Goal: Information Seeking & Learning: Find specific fact

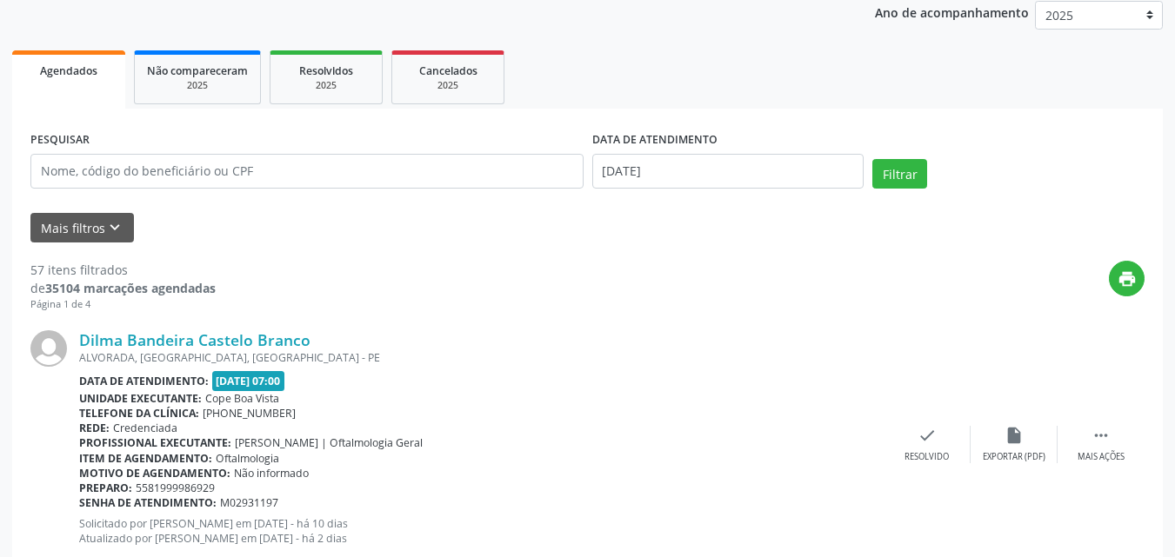
scroll to position [261, 0]
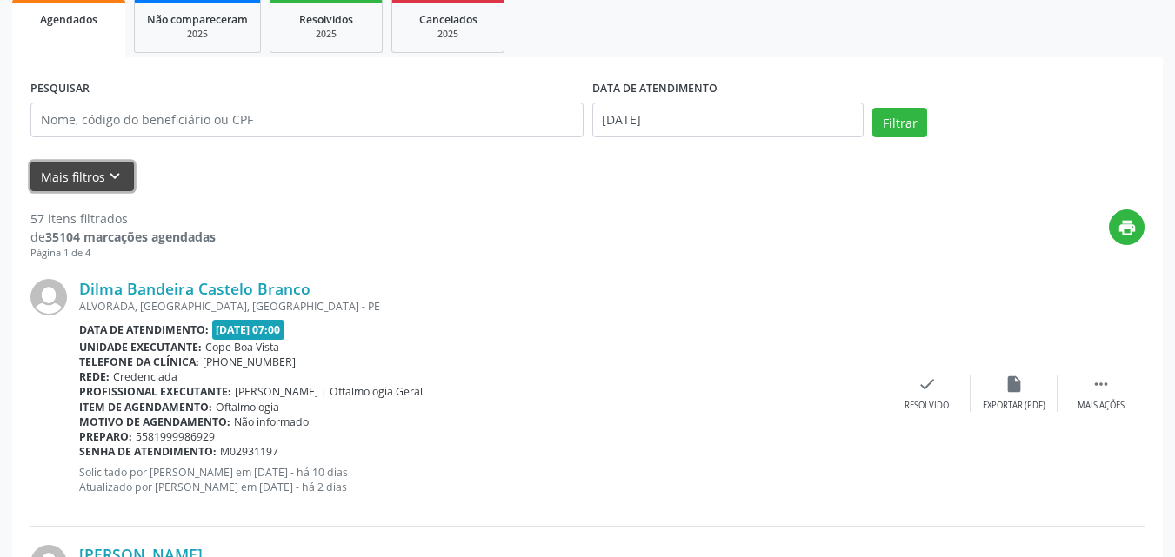
click at [124, 181] on button "Mais filtros keyboard_arrow_down" at bounding box center [81, 177] width 103 height 30
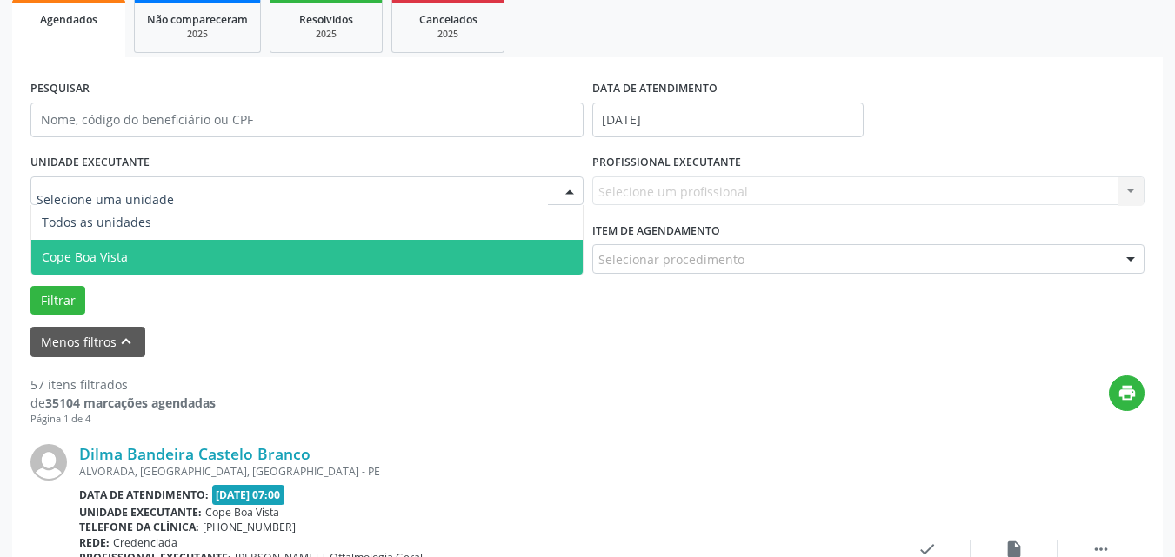
click at [143, 261] on span "Cope Boa Vista" at bounding box center [306, 257] width 551 height 35
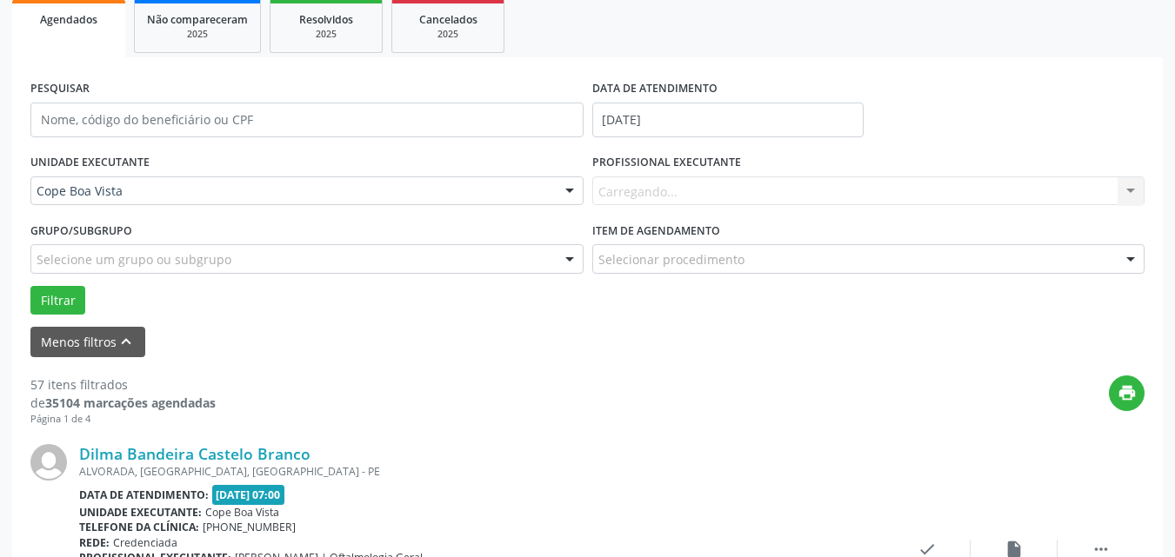
click at [681, 194] on div "Carregando... Nenhum resultado encontrado para: " " Não há nenhuma opção para s…" at bounding box center [868, 191] width 553 height 30
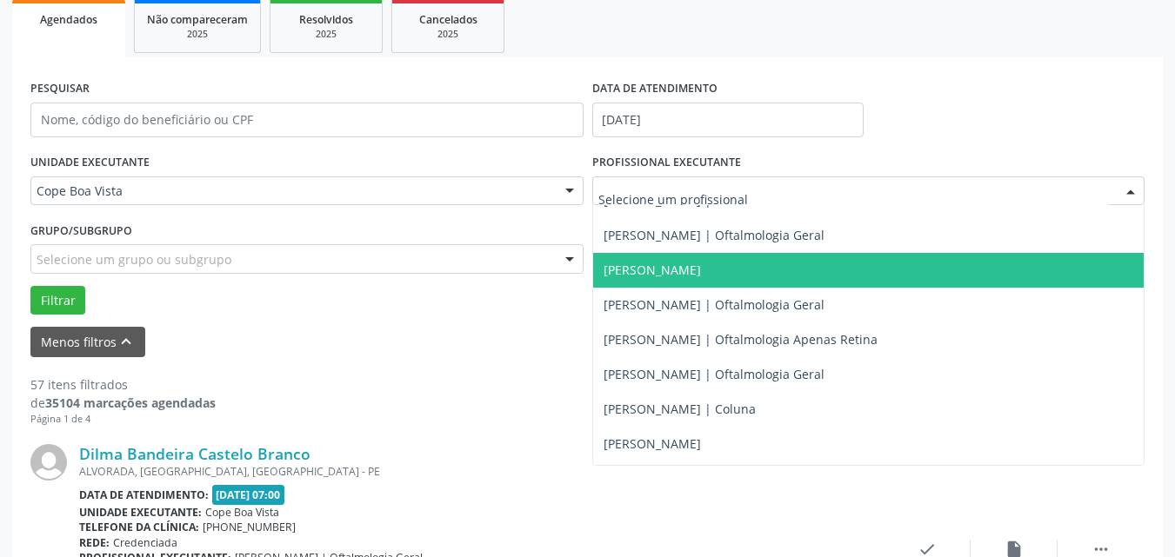
scroll to position [522, 0]
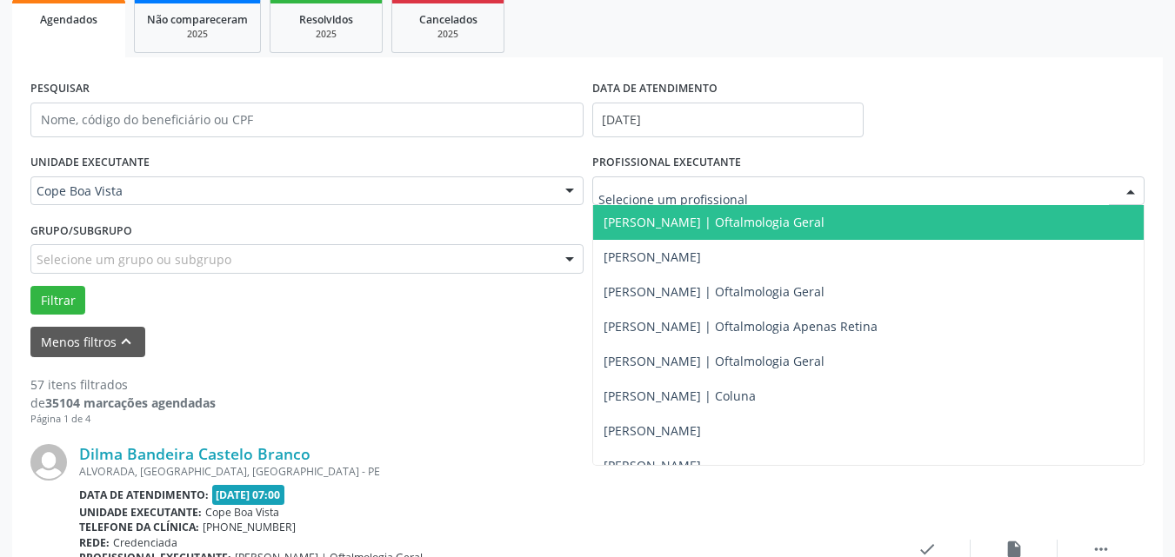
click at [670, 228] on span "[PERSON_NAME] | Oftalmologia Geral" at bounding box center [713, 222] width 221 height 17
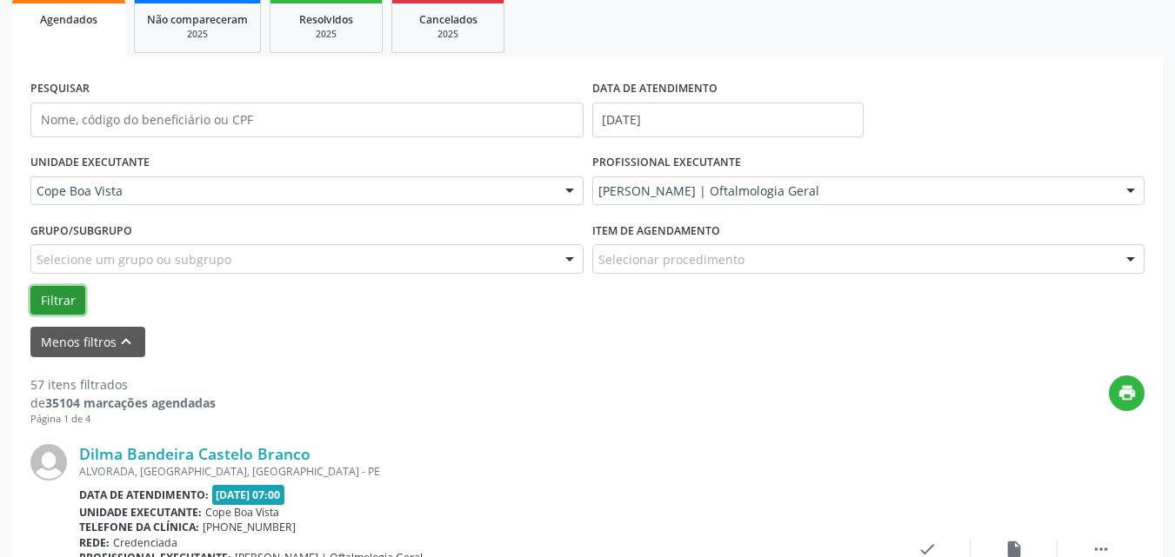
click at [63, 298] on button "Filtrar" at bounding box center [57, 301] width 55 height 30
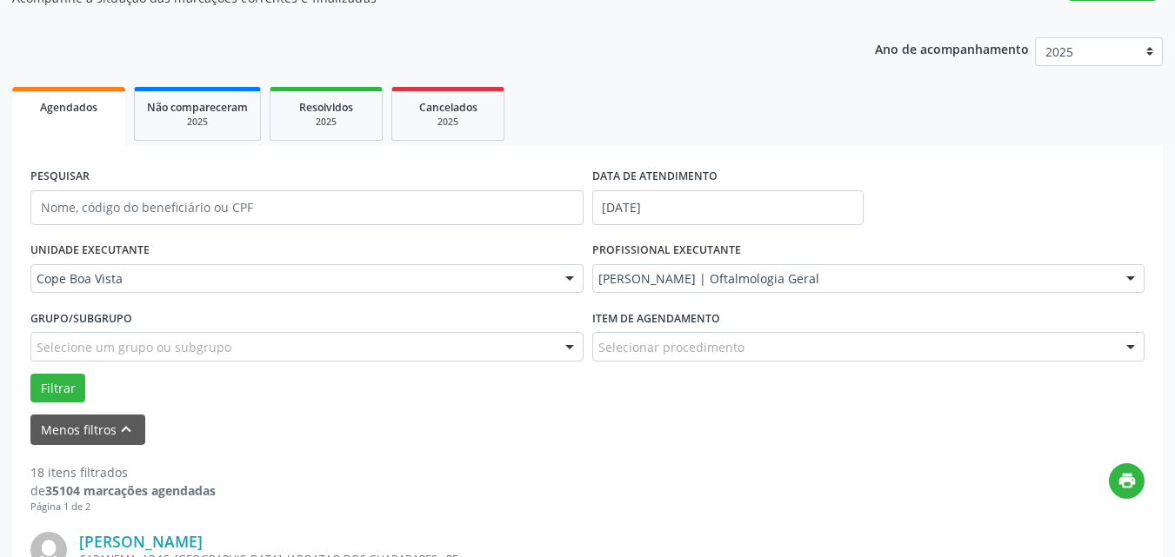
scroll to position [0, 0]
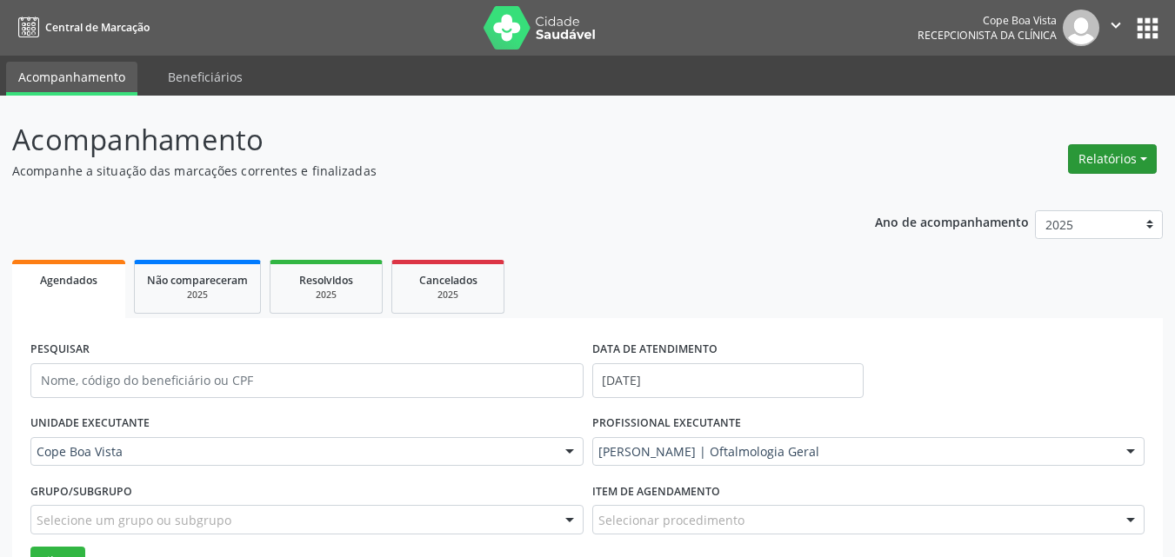
click at [1074, 163] on button "Relatórios" at bounding box center [1112, 159] width 89 height 30
click at [1061, 197] on link "Agendamentos" at bounding box center [1063, 196] width 187 height 24
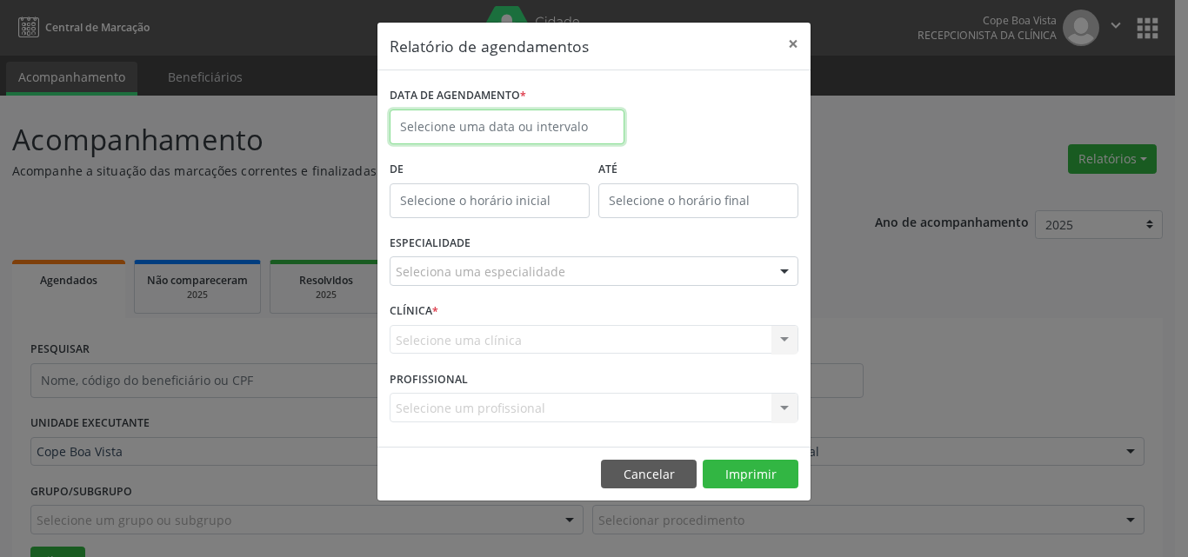
click at [512, 125] on input "text" at bounding box center [506, 127] width 235 height 35
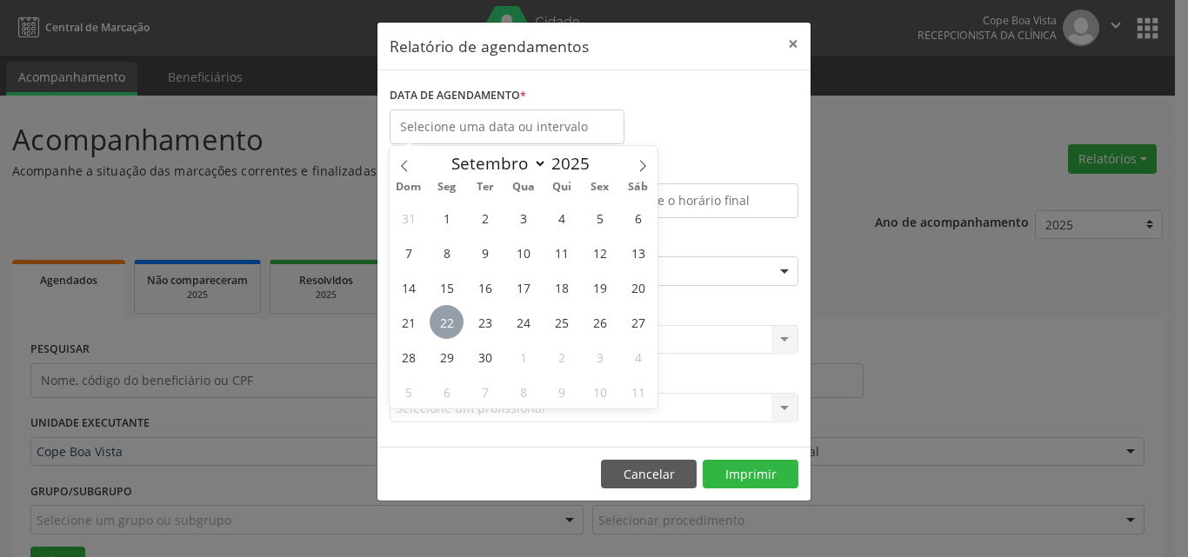
click at [444, 320] on span "22" at bounding box center [446, 322] width 34 height 34
type input "[DATE]"
click at [444, 320] on span "22" at bounding box center [446, 322] width 34 height 34
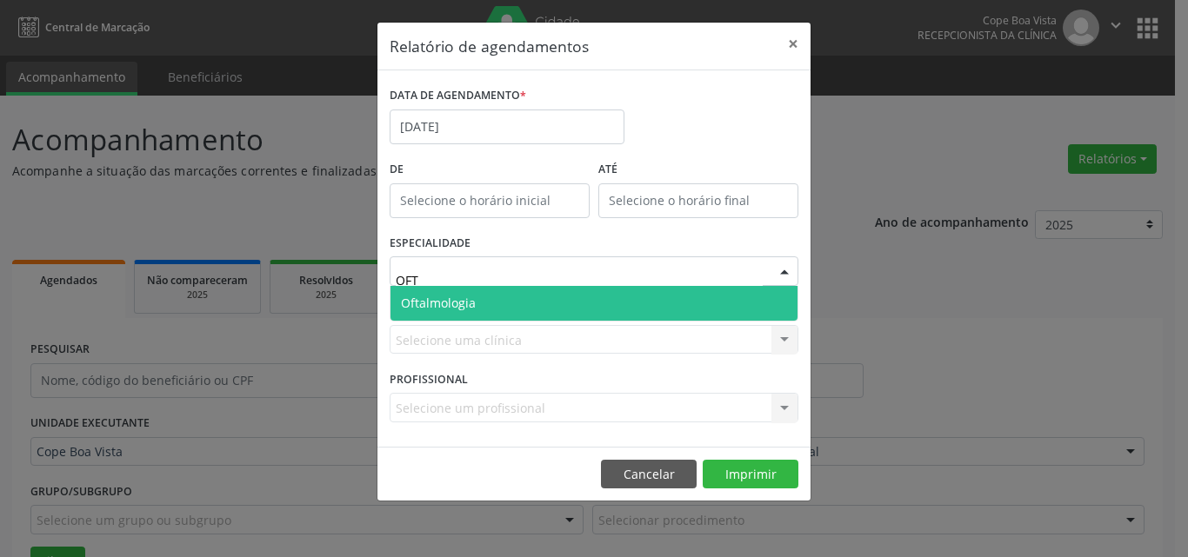
type input "OFTA"
click at [515, 310] on span "Oftalmologia" at bounding box center [593, 303] width 407 height 35
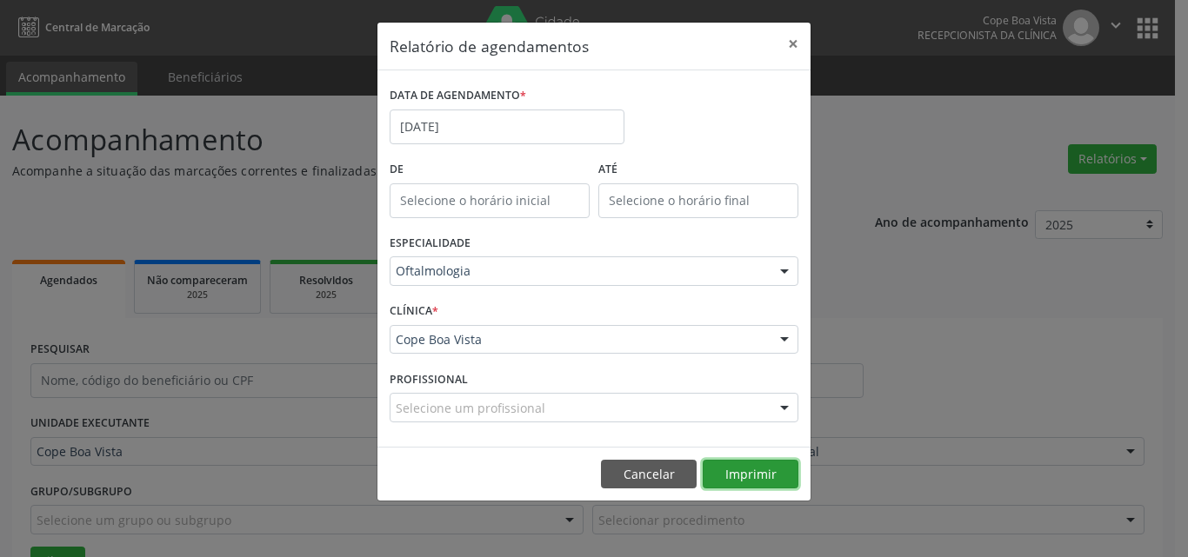
click at [720, 469] on button "Imprimir" at bounding box center [750, 475] width 96 height 30
click at [632, 474] on button "Cancelar" at bounding box center [649, 475] width 96 height 30
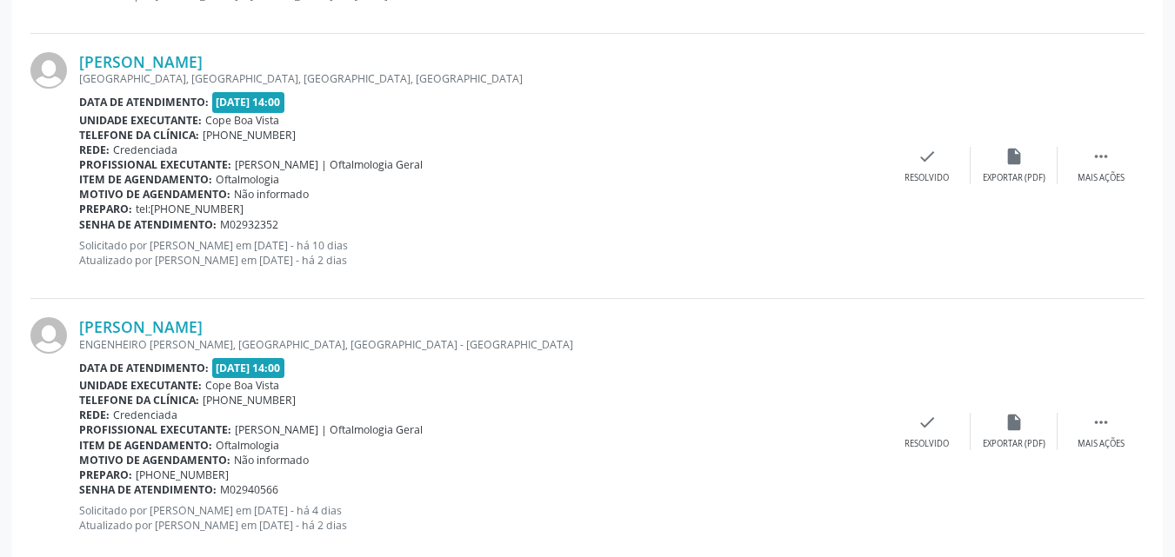
scroll to position [4192, 0]
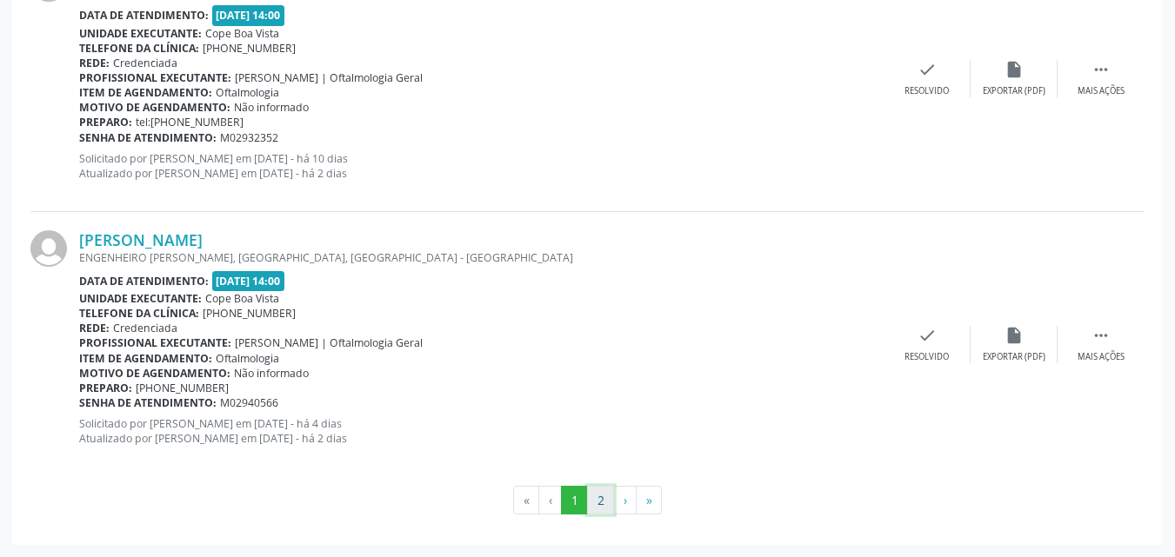
click at [590, 503] on button "2" at bounding box center [600, 501] width 27 height 30
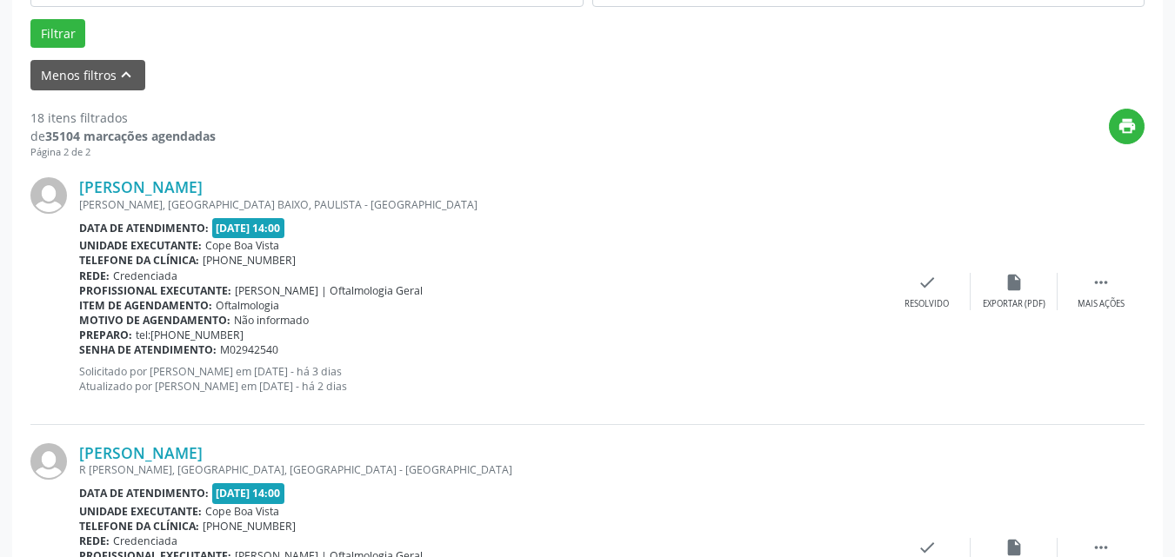
scroll to position [484, 0]
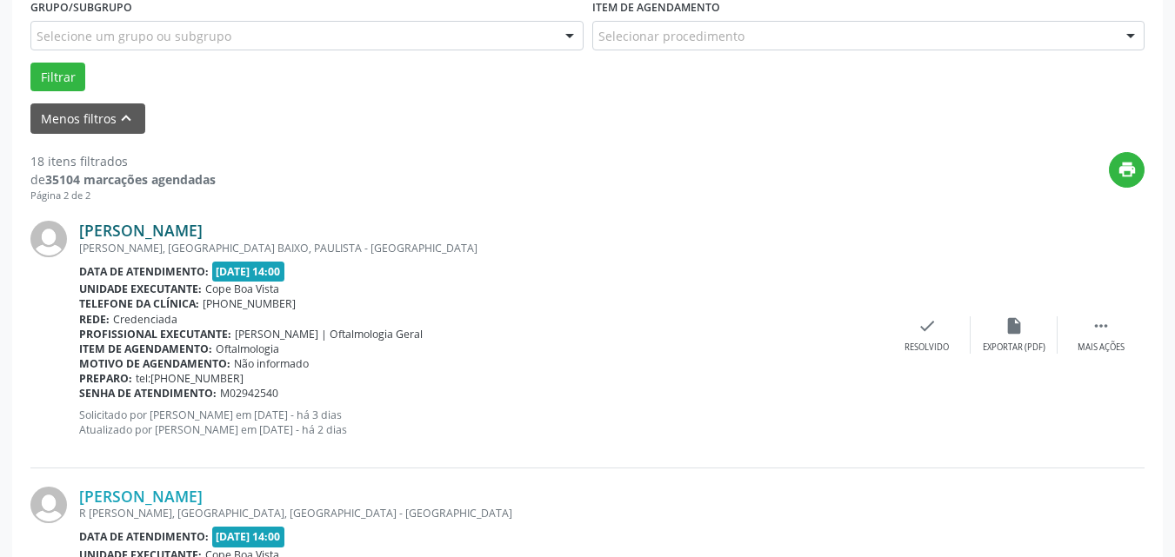
click at [166, 230] on link "[PERSON_NAME]" at bounding box center [140, 230] width 123 height 19
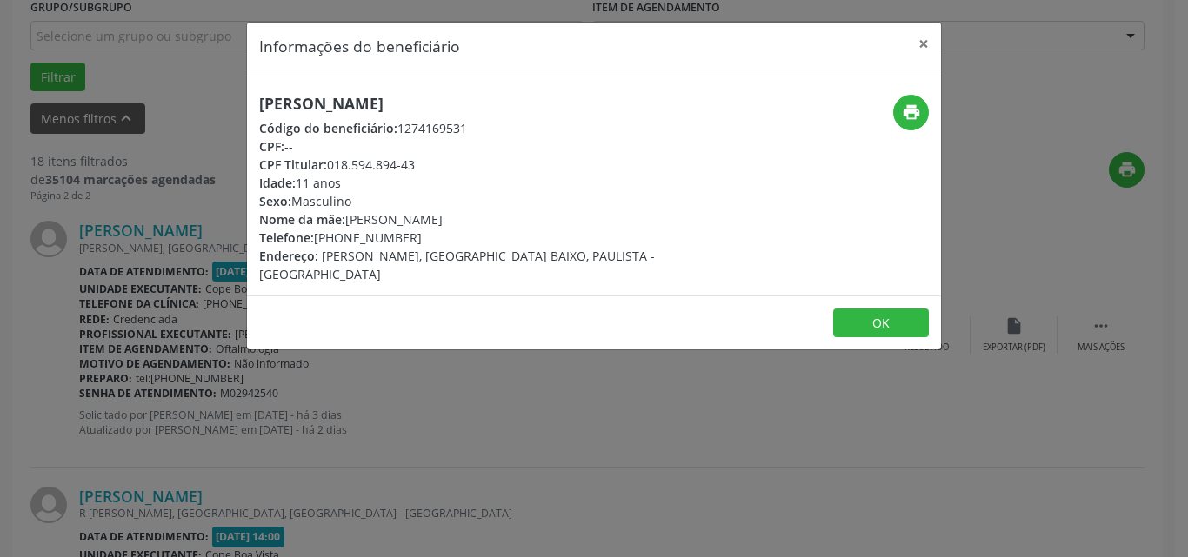
drag, startPoint x: 331, startPoint y: 170, endPoint x: 423, endPoint y: 170, distance: 92.2
click at [423, 171] on div "CPF Titular: 018.594.894-43" at bounding box center [478, 165] width 438 height 18
copy div "018.594.894-43"
click at [360, 406] on div "Informações do beneficiário × Brenno [PERSON_NAME] Código do beneficiário: 1274…" at bounding box center [594, 278] width 1188 height 557
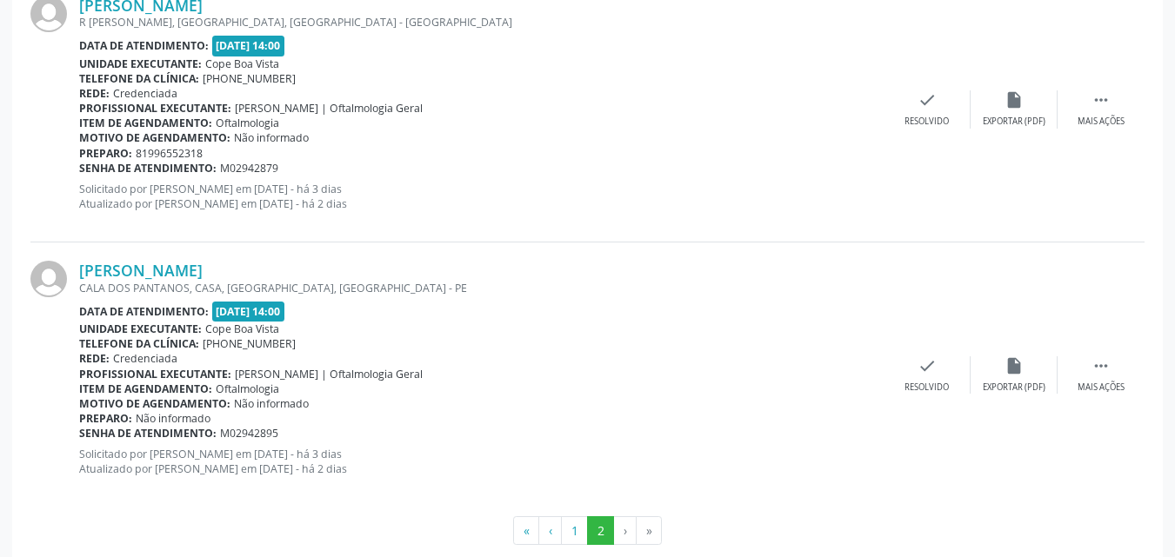
scroll to position [1006, 0]
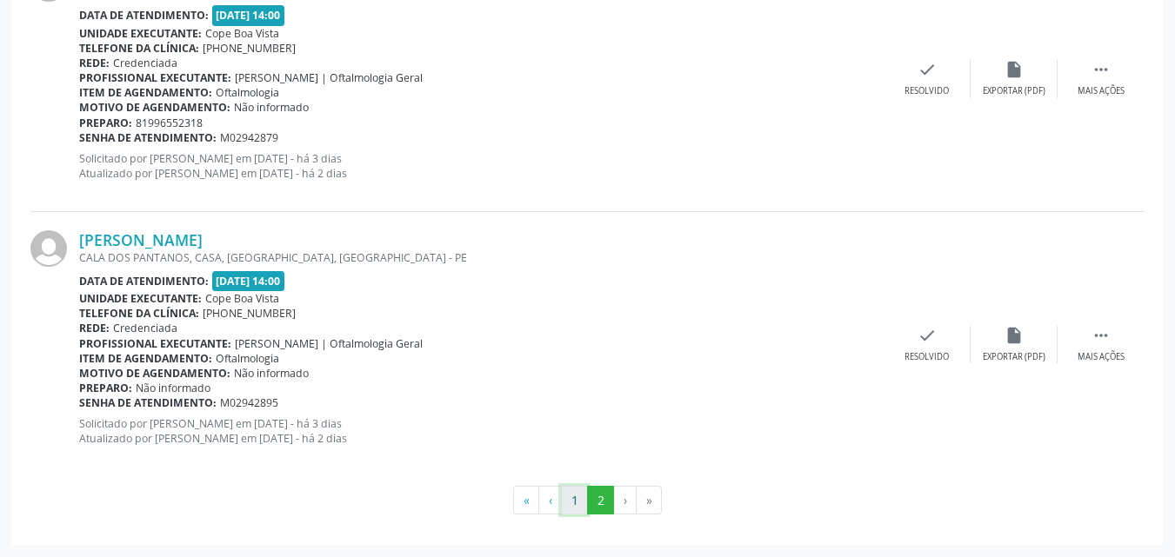
click at [575, 508] on button "1" at bounding box center [574, 501] width 27 height 30
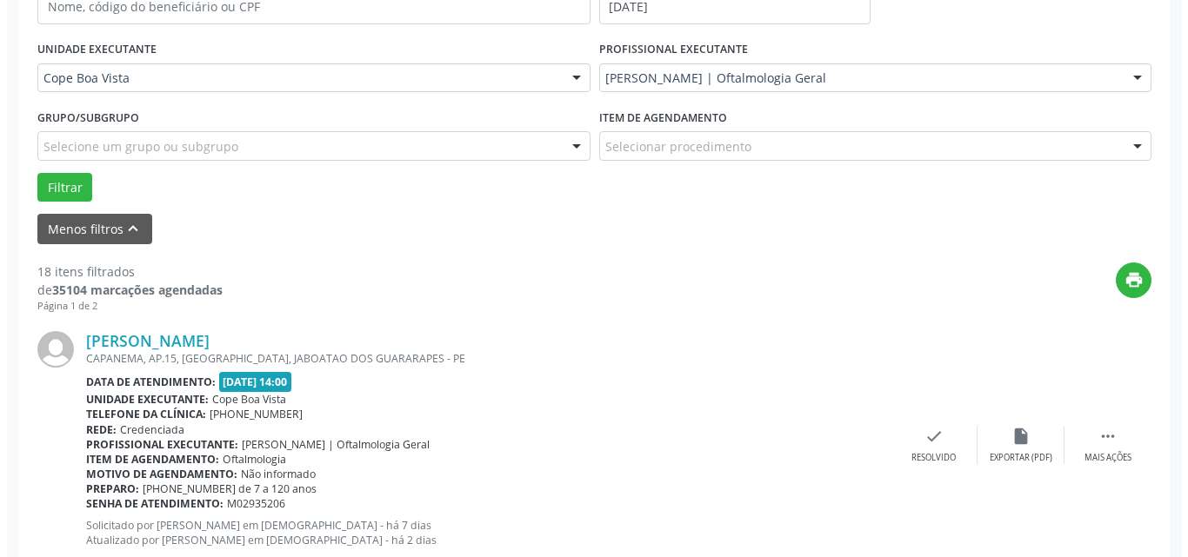
scroll to position [367, 0]
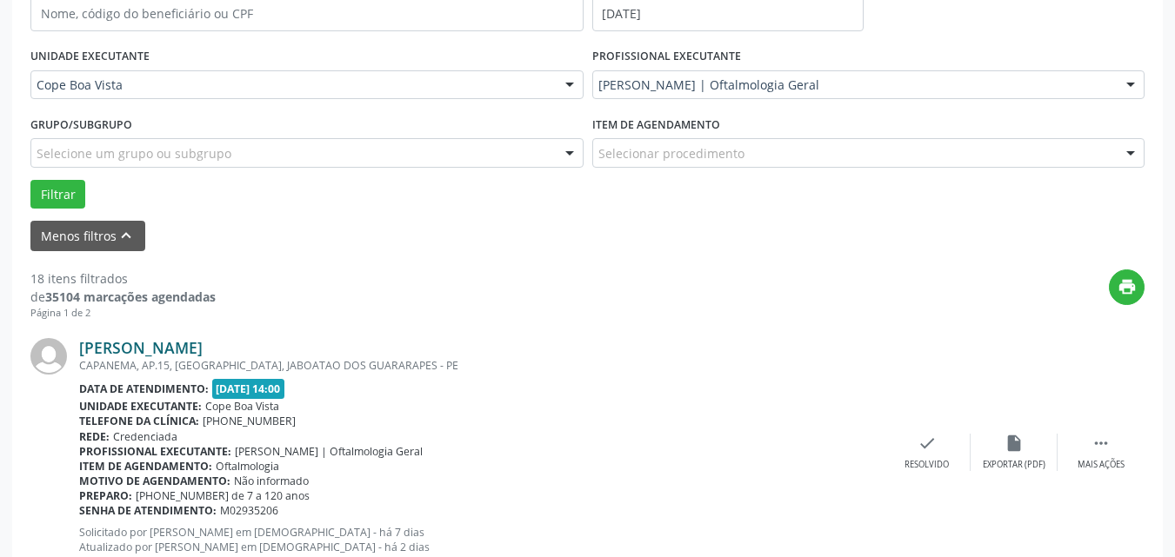
click at [203, 344] on link "[PERSON_NAME]" at bounding box center [140, 347] width 123 height 19
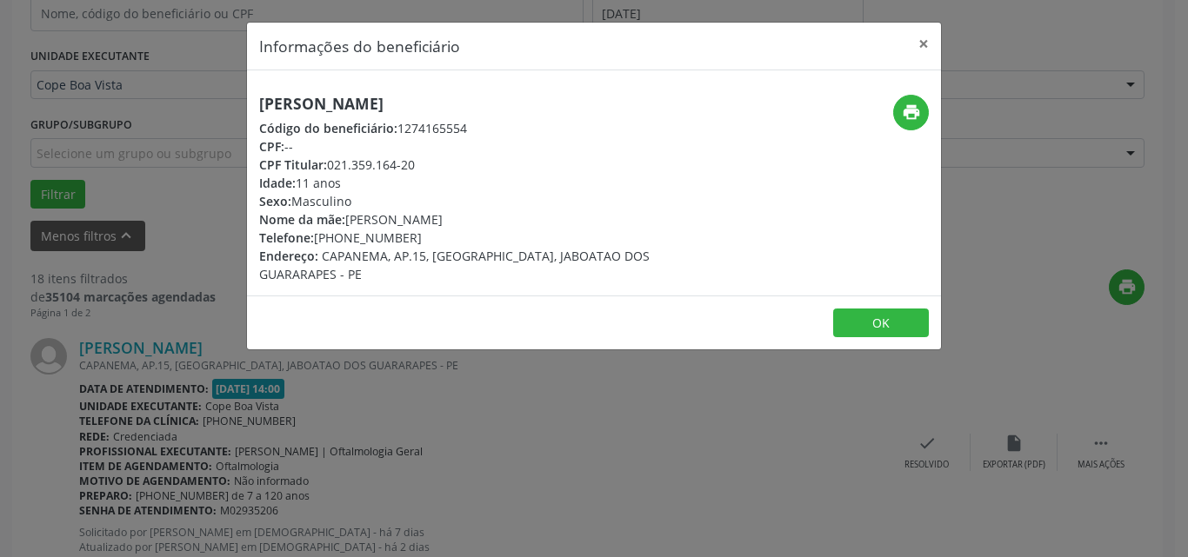
drag, startPoint x: 330, startPoint y: 166, endPoint x: 429, endPoint y: 167, distance: 99.1
click at [429, 167] on div "CPF Titular: 021.359.164-20" at bounding box center [478, 165] width 438 height 18
copy div "021.359.164-20"
